Goal: Task Accomplishment & Management: Manage account settings

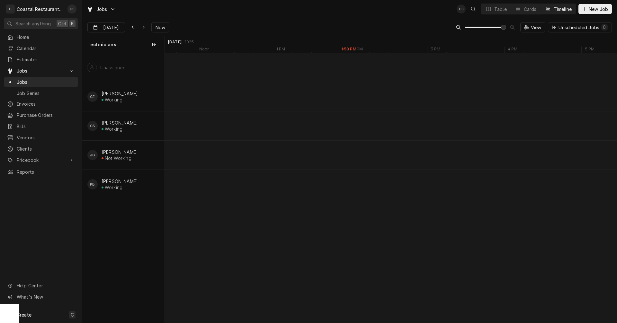
scroll to position [0, 8954]
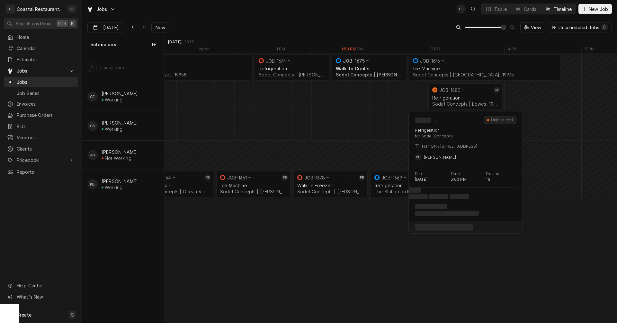
click at [451, 99] on div "Refrigeration" at bounding box center [465, 97] width 67 height 5
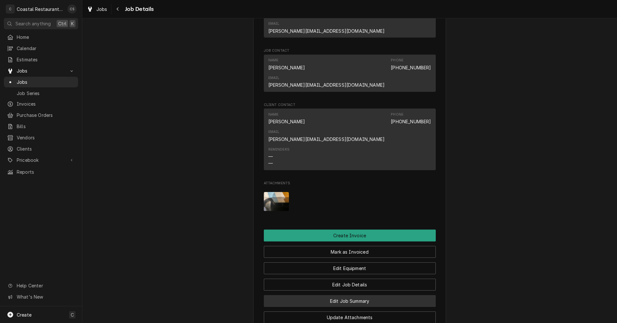
scroll to position [514, 0]
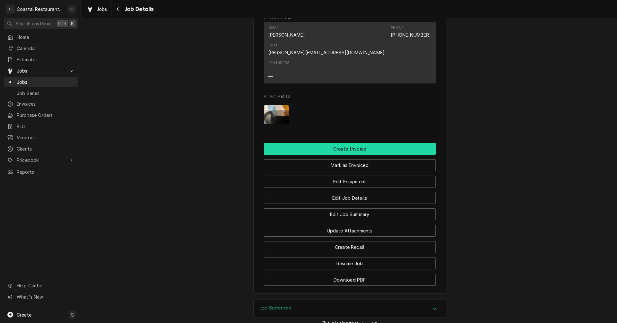
click at [355, 143] on button "Create Invoice" at bounding box center [350, 149] width 172 height 12
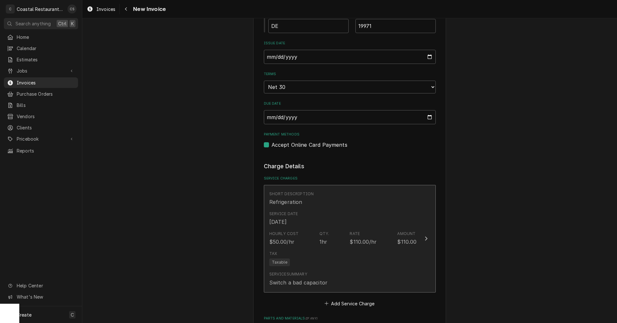
scroll to position [546, 0]
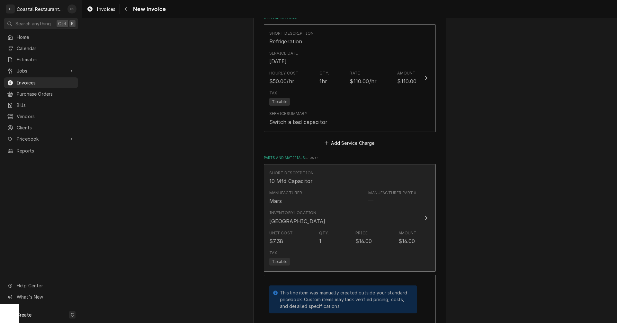
click at [369, 214] on div "Inventory Location South Street" at bounding box center [342, 218] width 147 height 20
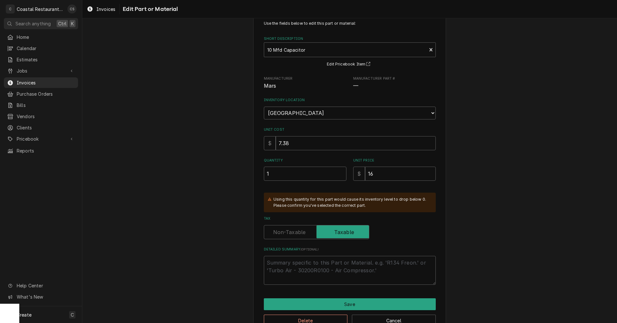
scroll to position [36, 0]
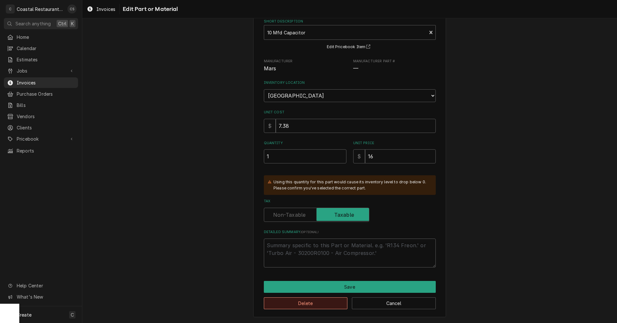
click at [323, 303] on button "Delete" at bounding box center [306, 304] width 84 height 12
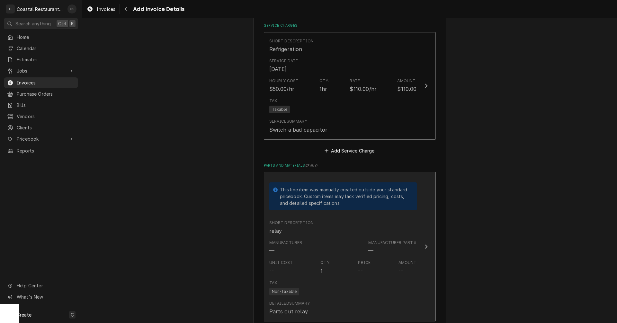
scroll to position [539, 0]
click at [351, 231] on div "Short Description relay" at bounding box center [342, 228] width 147 height 20
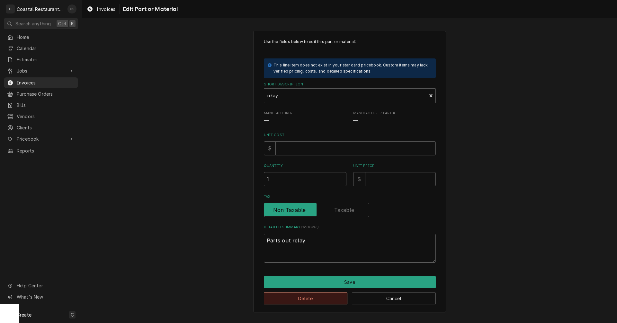
click at [314, 300] on button "Delete" at bounding box center [306, 299] width 84 height 12
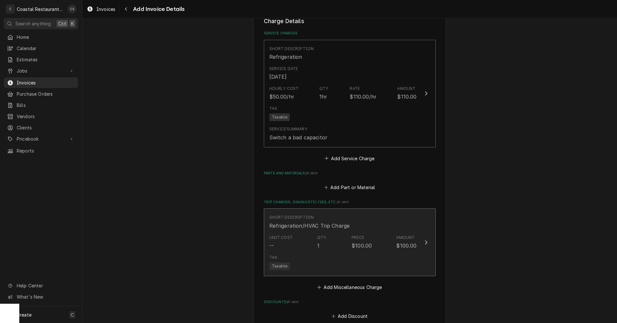
click at [347, 260] on div "Tax Taxable" at bounding box center [342, 262] width 147 height 21
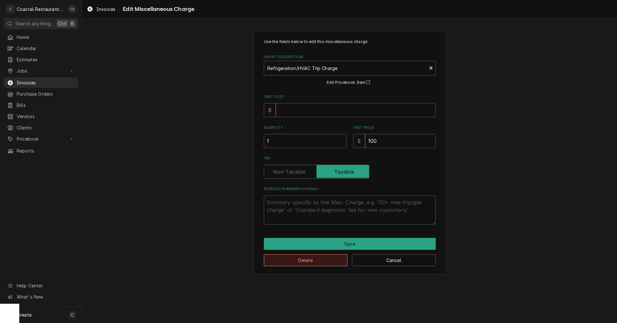
click at [317, 264] on button "Delete" at bounding box center [306, 261] width 84 height 12
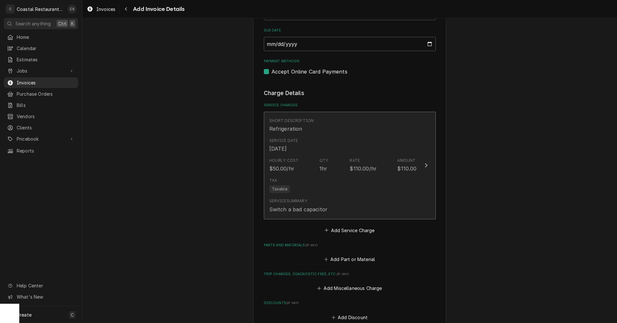
click at [351, 181] on div "Tax Taxable" at bounding box center [342, 185] width 147 height 21
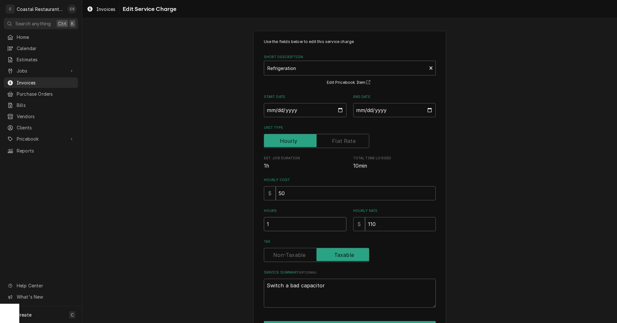
click at [284, 228] on input "1" at bounding box center [305, 224] width 83 height 14
type textarea "x"
type input ".0"
click at [280, 222] on input ".0" at bounding box center [305, 224] width 83 height 14
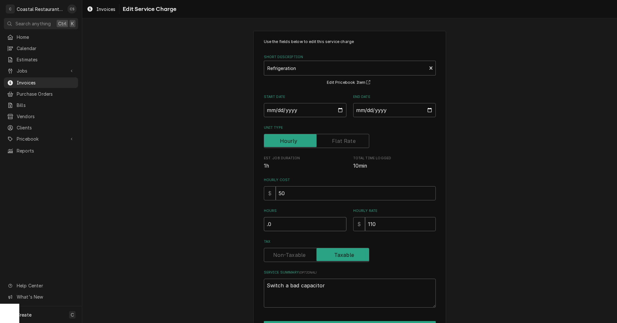
click at [281, 226] on input ".0" at bounding box center [305, 224] width 83 height 14
type textarea "x"
type input ".01"
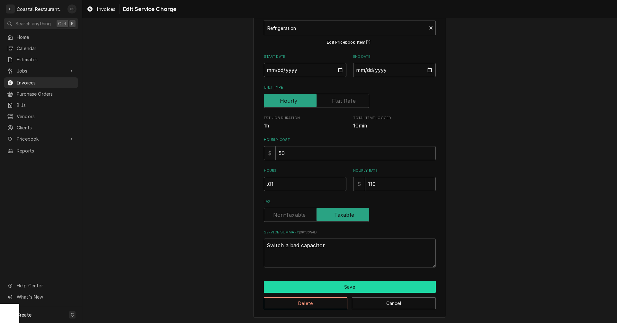
click at [334, 287] on button "Save" at bounding box center [350, 287] width 172 height 12
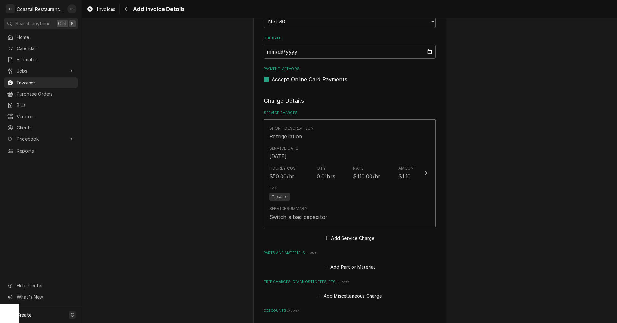
scroll to position [451, 0]
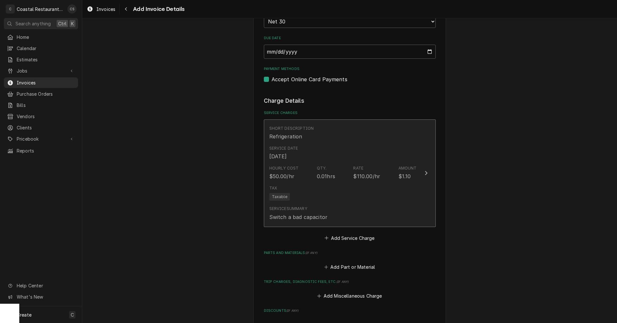
click at [379, 168] on div "Hourly Cost $50.00/hr Qty. 0.01hrs Rate $110.00/hr Amount $1.10" at bounding box center [342, 173] width 147 height 20
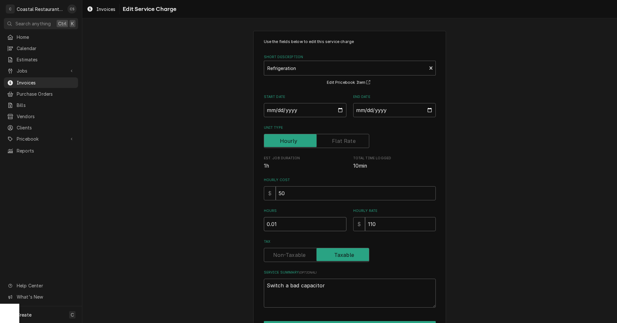
click at [272, 224] on input "0.01" at bounding box center [305, 224] width 83 height 14
type textarea "x"
type input "0.001"
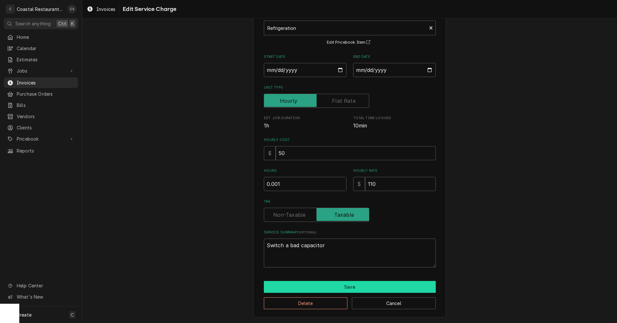
click at [336, 288] on button "Save" at bounding box center [350, 287] width 172 height 12
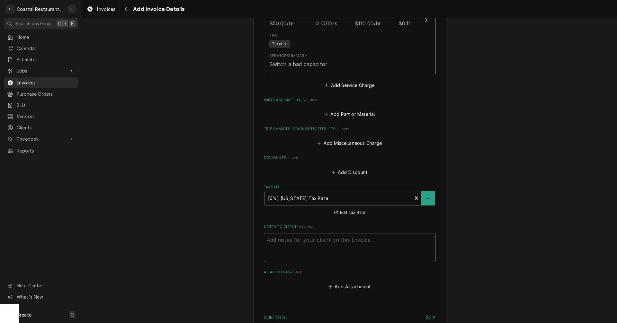
scroll to position [708, 0]
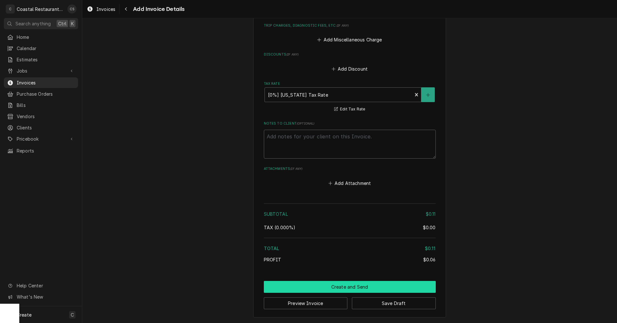
click at [366, 288] on button "Create and Send" at bounding box center [350, 287] width 172 height 12
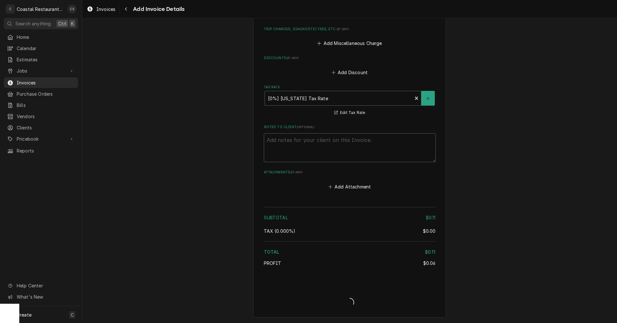
type textarea "x"
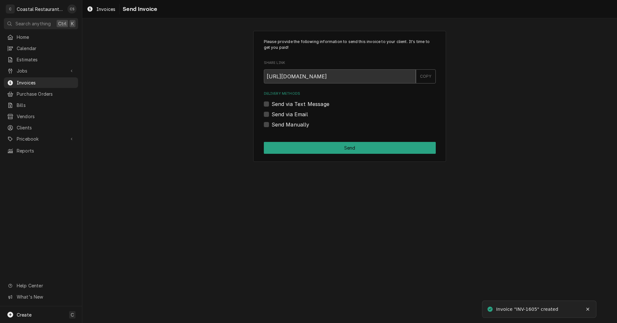
click at [272, 124] on label "Send Manually" at bounding box center [291, 125] width 38 height 8
click at [272, 124] on input "Send Manually" at bounding box center [358, 128] width 172 height 14
checkbox input "true"
click at [316, 149] on button "Send" at bounding box center [350, 148] width 172 height 12
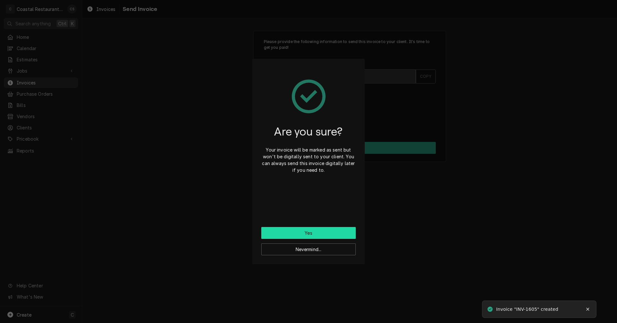
click at [315, 234] on button "Yes" at bounding box center [308, 233] width 94 height 12
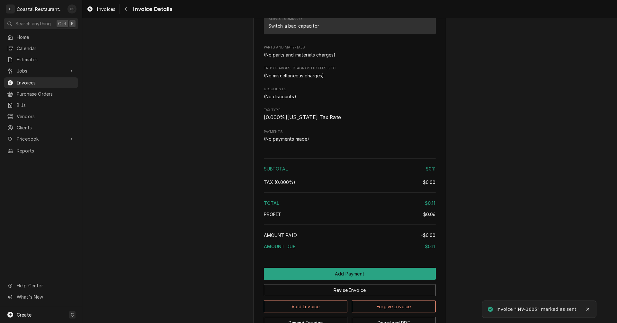
scroll to position [489, 0]
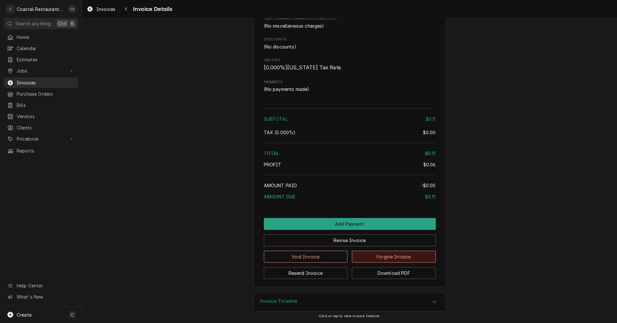
click at [379, 260] on button "Forgive Invoice" at bounding box center [394, 257] width 84 height 12
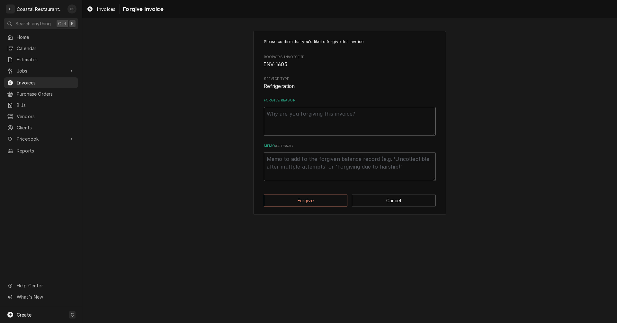
click at [313, 119] on textarea "Forgive Reason" at bounding box center [350, 121] width 172 height 29
type textarea "x"
type textarea "T"
type textarea "x"
type textarea "Te"
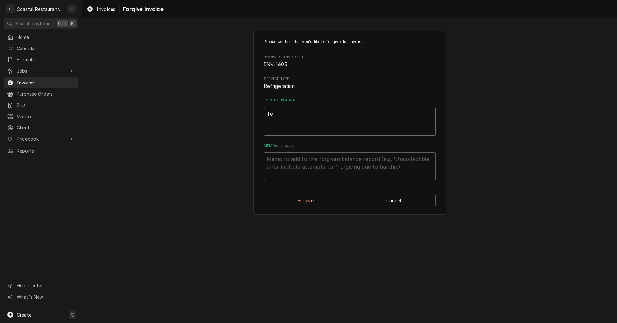
type textarea "x"
type textarea "Tes"
type textarea "x"
type textarea "Test"
click at [299, 200] on button "Forgive" at bounding box center [306, 201] width 84 height 12
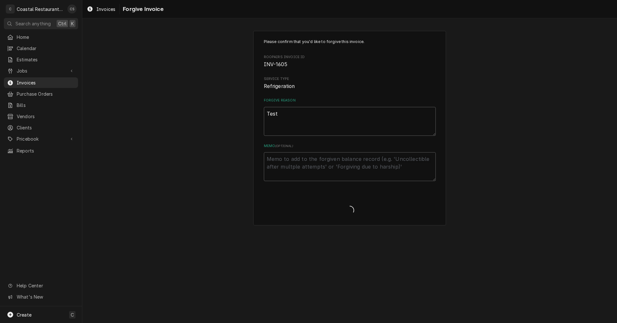
type textarea "x"
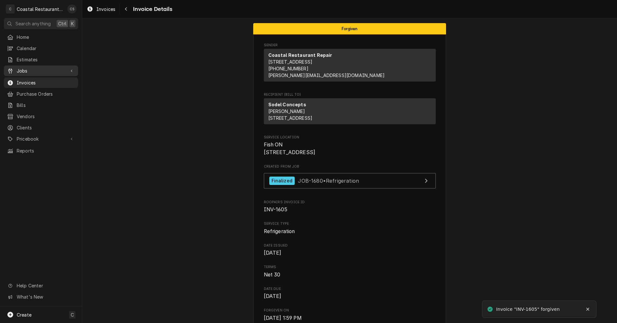
click at [31, 73] on link "Jobs" at bounding box center [41, 71] width 74 height 11
click at [31, 81] on span "Jobs" at bounding box center [46, 82] width 58 height 7
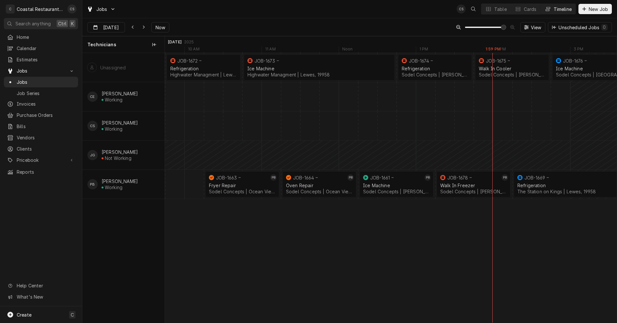
scroll to position [0, 8797]
